Goal: Navigation & Orientation: Find specific page/section

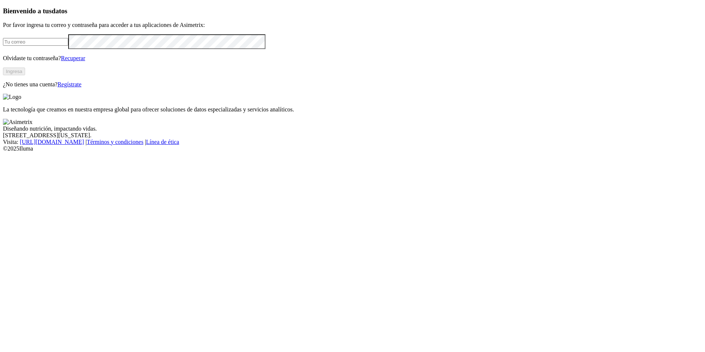
type input "danielplata@harinagro.com"
click at [25, 75] on button "Ingresa" at bounding box center [14, 71] width 22 height 8
